Goal: Information Seeking & Learning: Learn about a topic

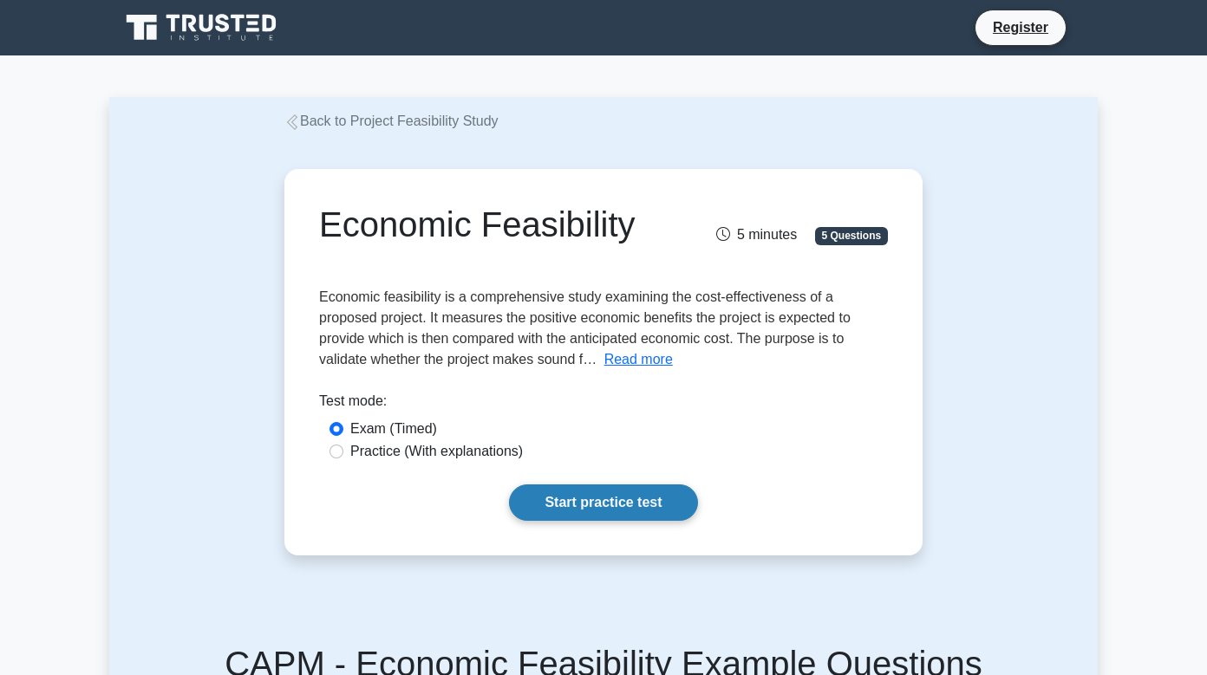
click at [619, 501] on link "Start practice test" at bounding box center [603, 503] width 188 height 36
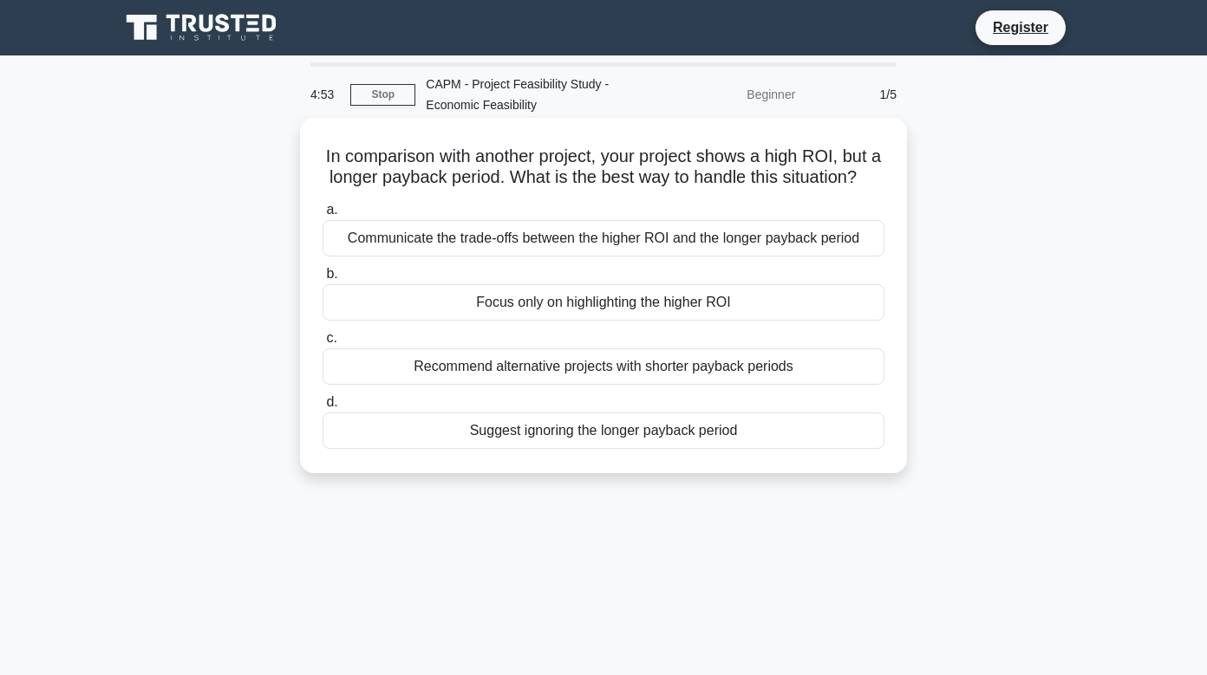
drag, startPoint x: 317, startPoint y: 154, endPoint x: 861, endPoint y: 185, distance: 544.5
click at [861, 185] on div "In comparison with another project, your project shows a high ROI, but a longer…" at bounding box center [603, 296] width 593 height 342
copy h5 "In comparison with another project, your project shows a high ROI, but a longer…"
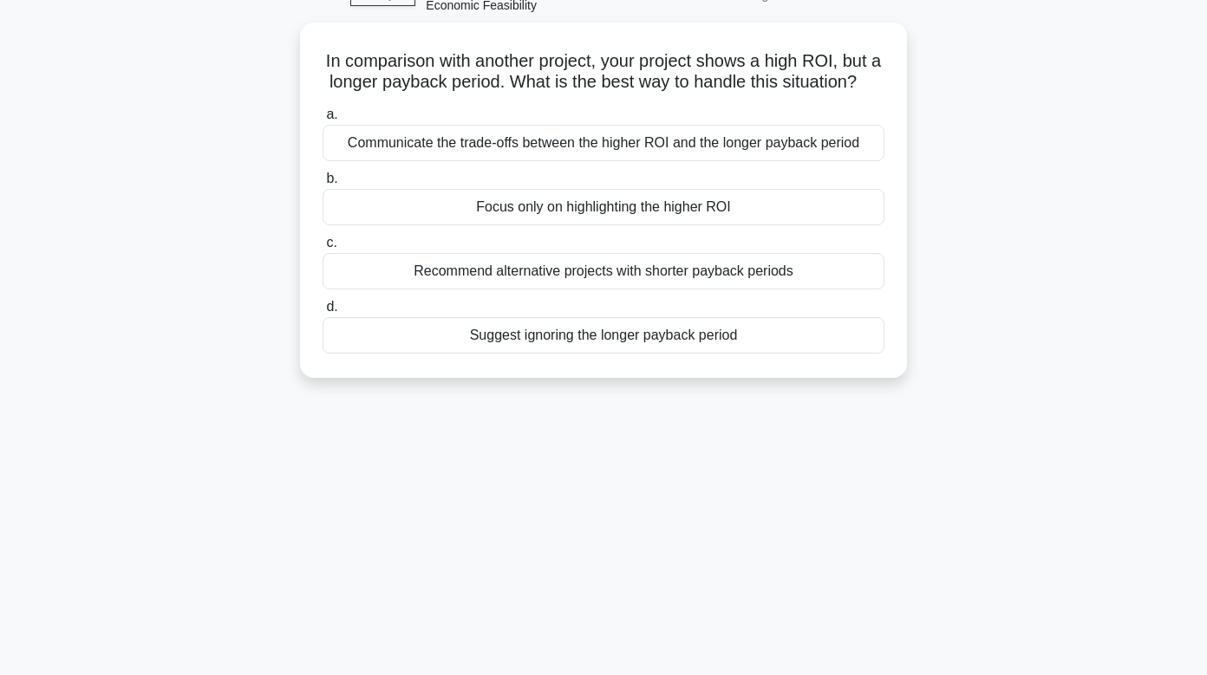
scroll to position [99, 0]
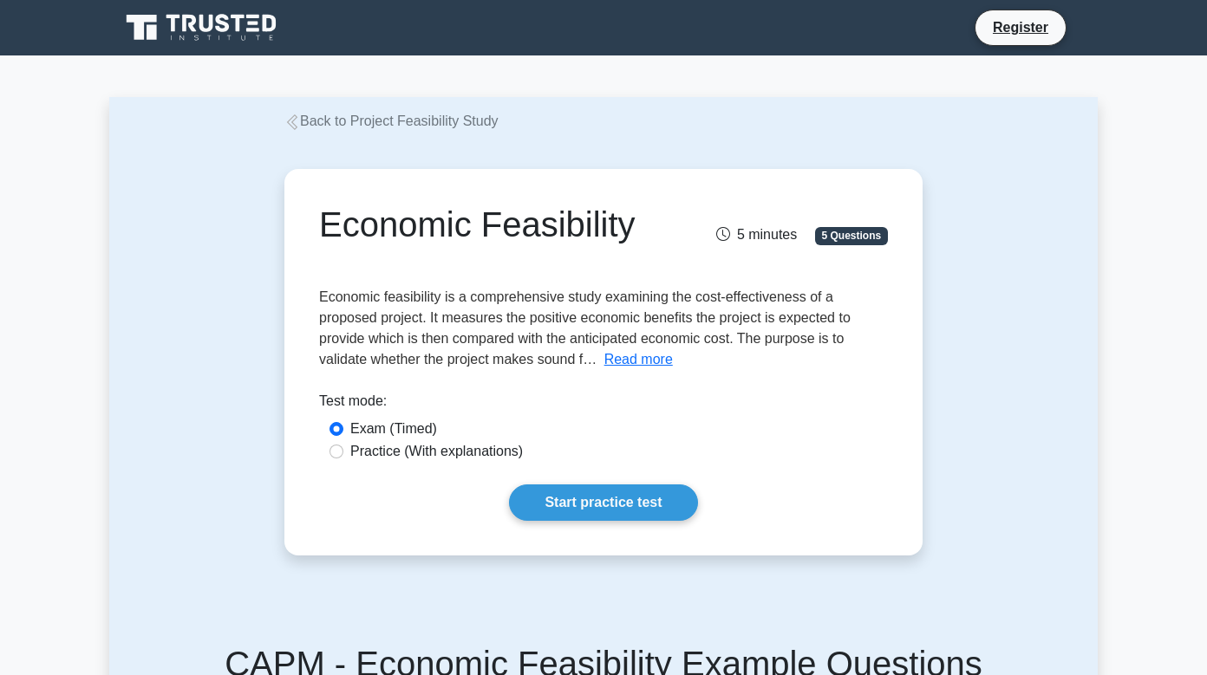
click at [338, 452] on input "Practice (With explanations)" at bounding box center [336, 452] width 14 height 14
radio input "true"
click at [632, 369] on button "Read more" at bounding box center [638, 359] width 68 height 21
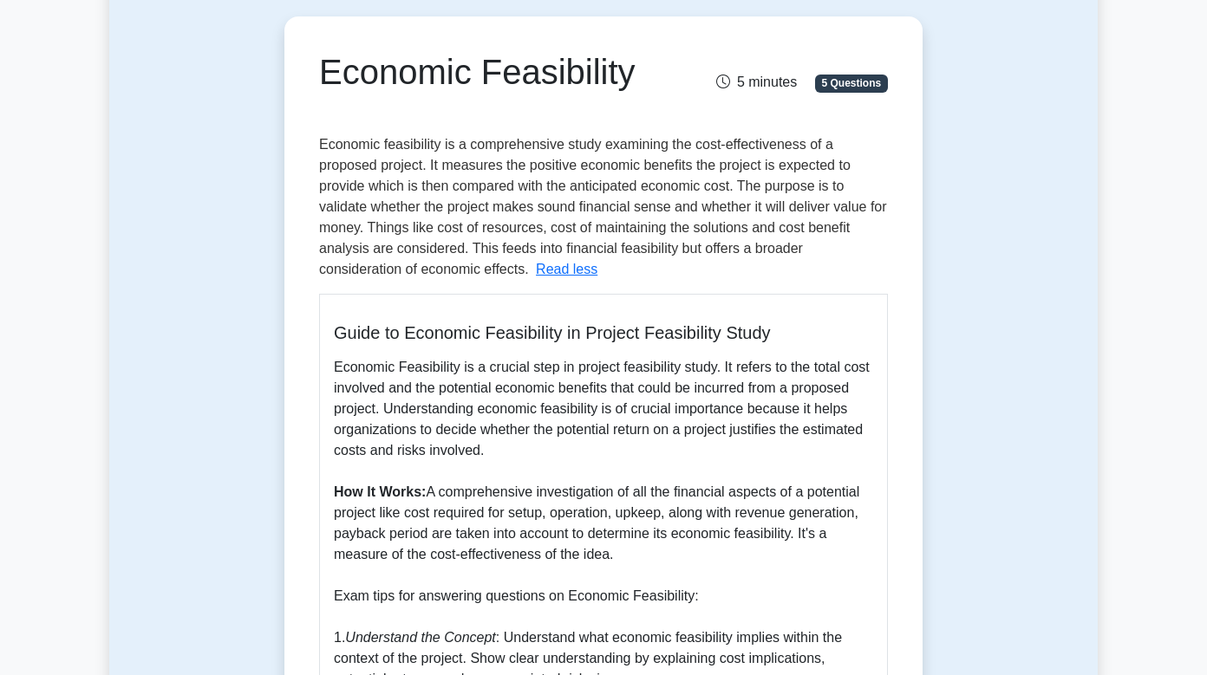
scroll to position [182, 0]
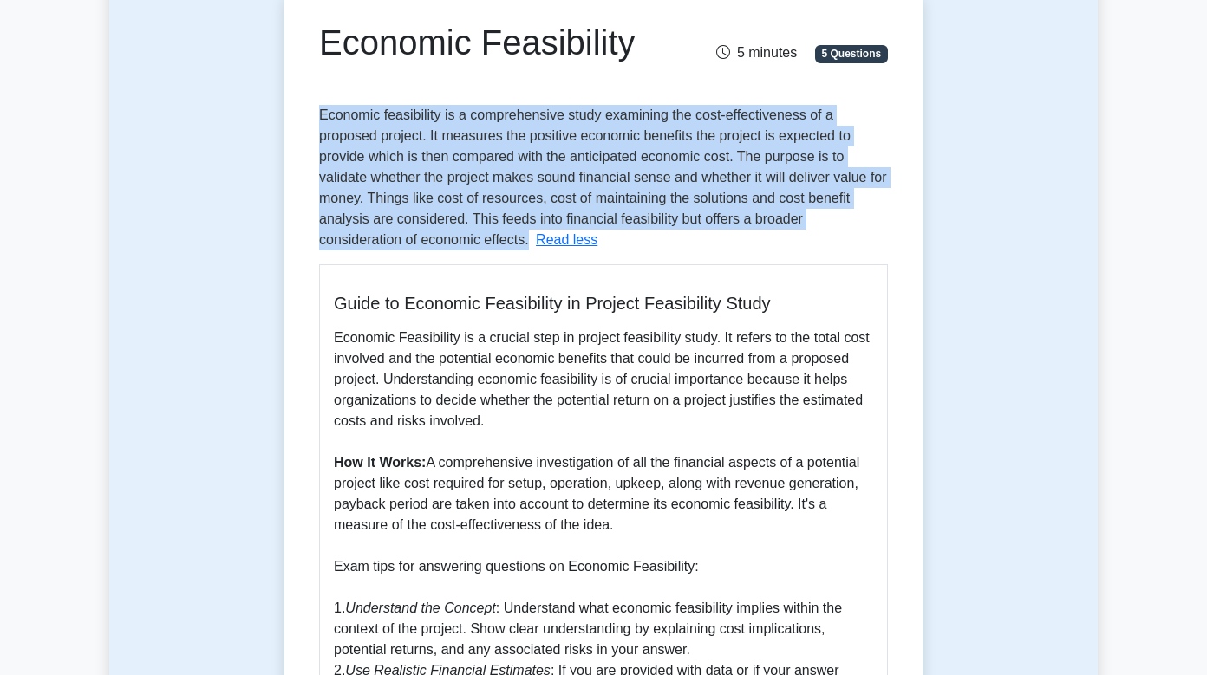
drag, startPoint x: 317, startPoint y: 106, endPoint x: 440, endPoint y: 232, distance: 176.6
click at [440, 232] on div "Economic Feasibility 5 minutes 5 Questions Economic feasibility is a comprehens…" at bounding box center [603, 524] width 624 height 1061
copy span "Economic feasibility is a comprehensive study examining the cost-effectiveness …"
